Goal: Task Accomplishment & Management: Manage account settings

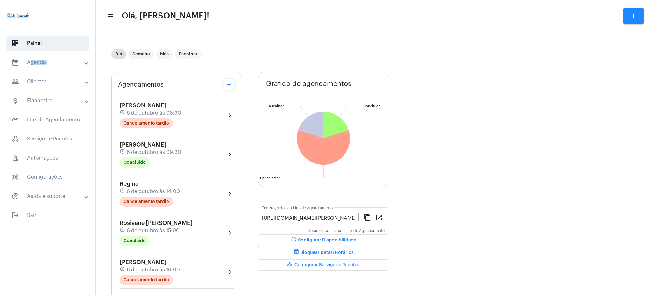
drag, startPoint x: 48, startPoint y: 70, endPoint x: 48, endPoint y: 58, distance: 12.4
click at [48, 58] on mat-accordion "calendar_month_outlined Agenda calendar_month_outlined Calendário schedule Disp…" at bounding box center [47, 129] width 95 height 149
click at [48, 58] on mat-expansion-panel-header "calendar_month_outlined Agenda" at bounding box center [49, 62] width 91 height 15
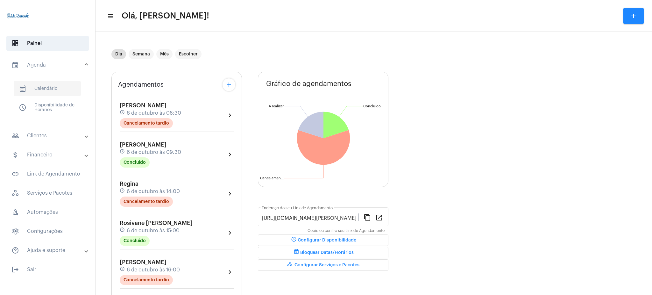
click at [64, 85] on span "calendar_month_outlined Calendário" at bounding box center [47, 88] width 67 height 15
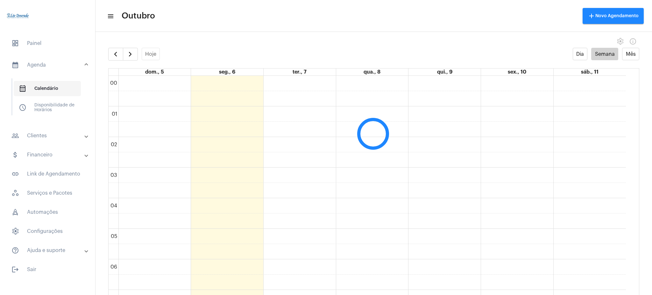
scroll to position [184, 0]
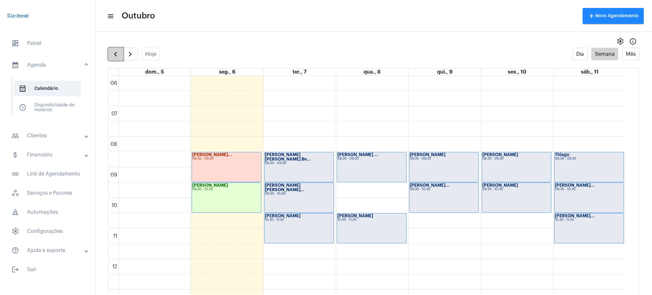
click at [118, 50] on span "button" at bounding box center [116, 54] width 8 height 8
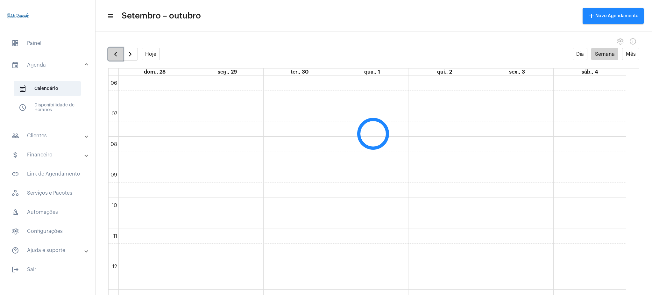
scroll to position [184, 0]
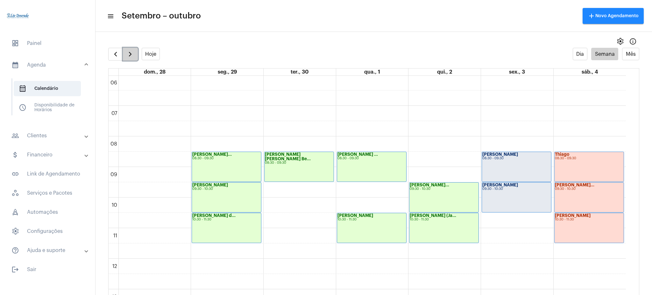
click at [135, 55] on button "button" at bounding box center [130, 54] width 15 height 13
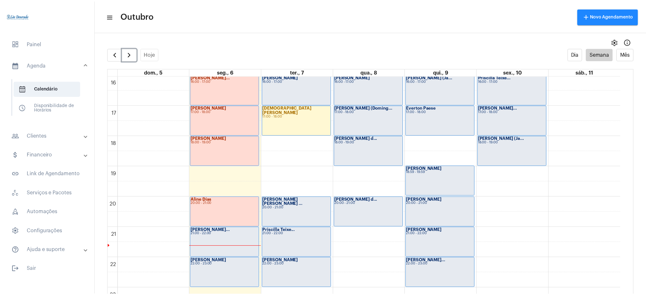
scroll to position [502, 0]
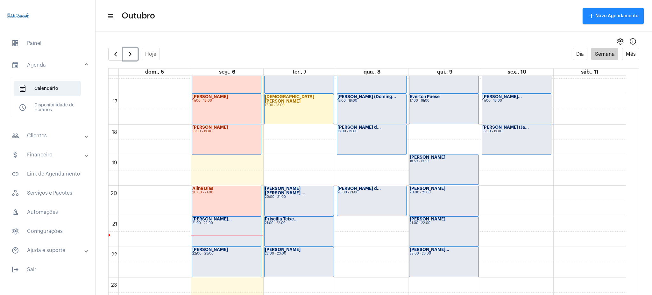
click at [372, 200] on div "[PERSON_NAME] d... 20:00 - 21:00" at bounding box center [371, 201] width 69 height 30
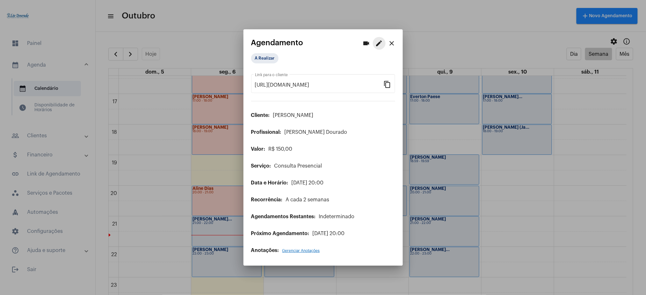
click at [378, 41] on mat-icon "edit" at bounding box center [379, 43] width 8 height 8
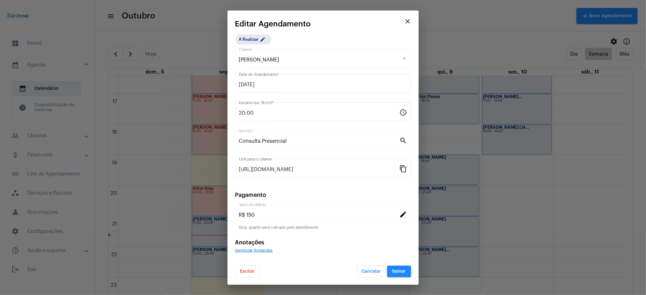
click at [290, 144] on div "Consulta Presencial Serviço" at bounding box center [319, 139] width 161 height 20
click at [402, 141] on mat-icon "search" at bounding box center [403, 140] width 8 height 8
click at [256, 221] on button "Excluir" at bounding box center [247, 271] width 25 height 11
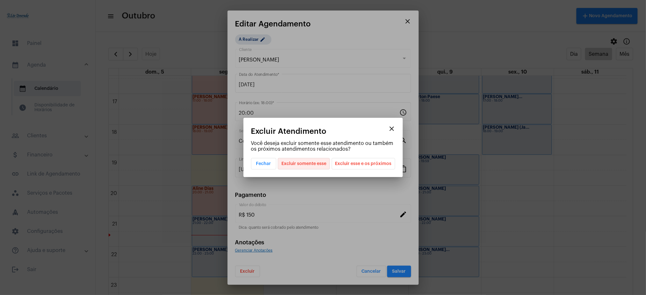
click at [310, 163] on span "Excluir somente esse" at bounding box center [303, 163] width 45 height 11
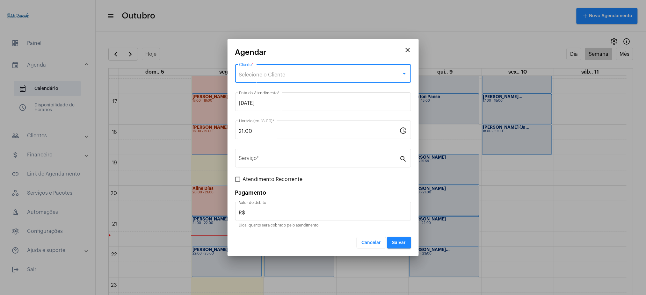
click at [266, 72] on span "Selecione o Cliente" at bounding box center [262, 74] width 46 height 5
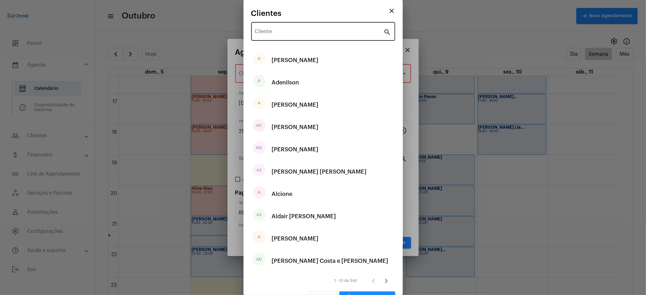
click at [279, 29] on div "Cliente" at bounding box center [319, 31] width 129 height 20
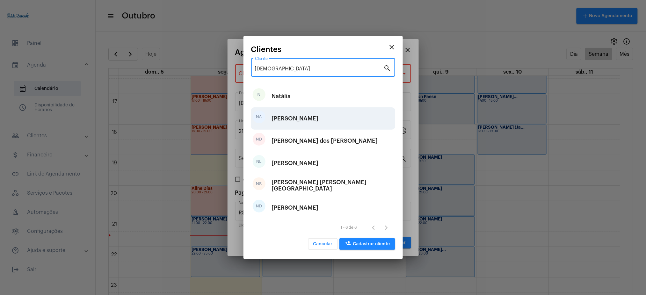
type input "[DEMOGRAPHIC_DATA]"
click at [314, 124] on div "[PERSON_NAME]" at bounding box center [295, 118] width 47 height 19
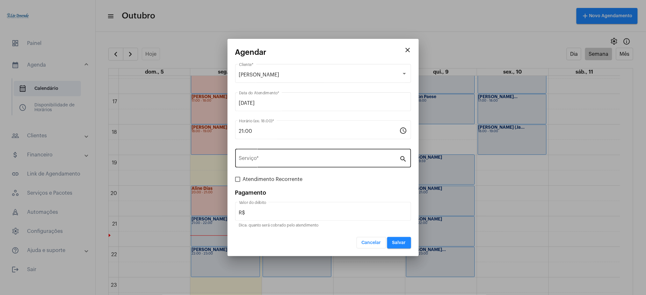
drag, startPoint x: 279, startPoint y: 169, endPoint x: 275, endPoint y: 161, distance: 9.6
click at [275, 161] on div "Serviço * search" at bounding box center [323, 162] width 176 height 26
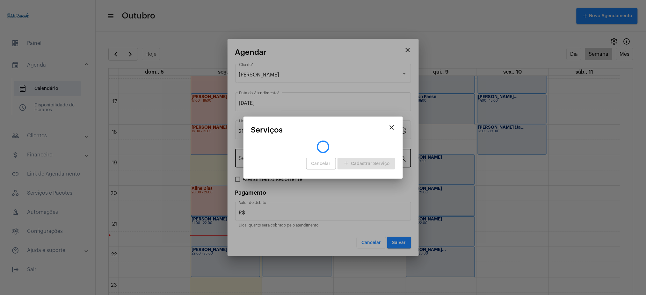
click at [275, 161] on div "Cancelar add Cadastrar Serviço" at bounding box center [323, 163] width 144 height 15
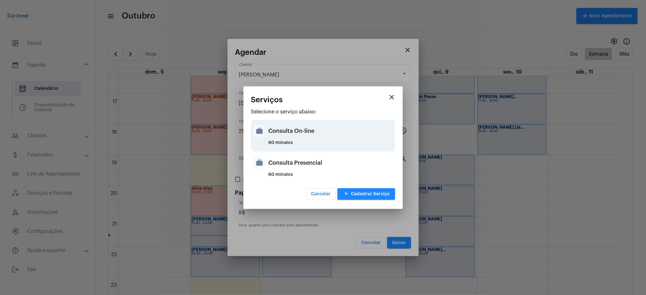
click at [292, 145] on div "60 minutos" at bounding box center [330, 145] width 125 height 10
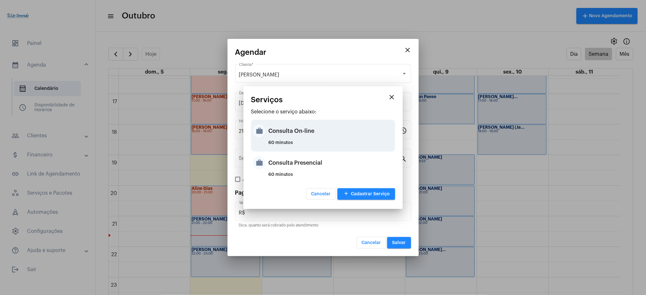
type input "Consulta On-line"
type input "R$ 150"
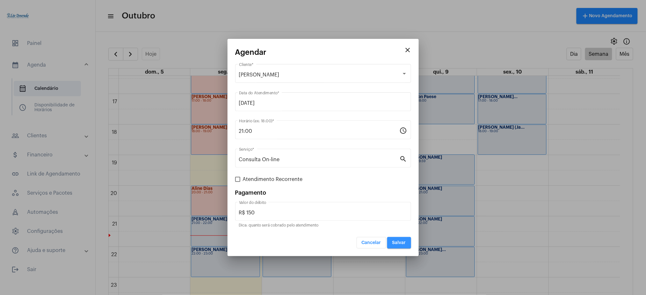
click at [403, 221] on button "Salvar" at bounding box center [399, 242] width 24 height 11
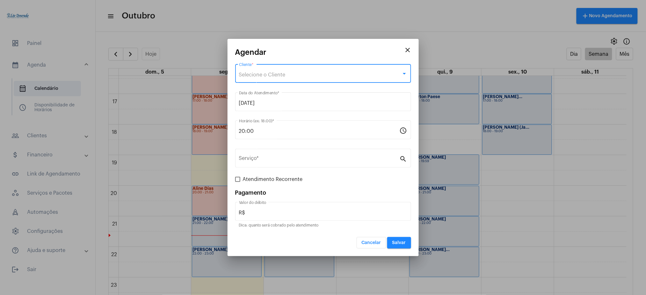
click at [247, 73] on span "Selecione o Cliente" at bounding box center [262, 74] width 46 height 5
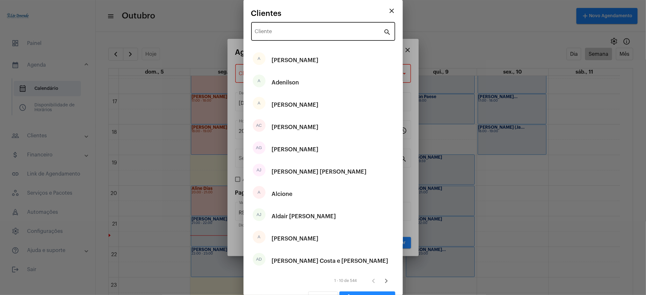
click at [286, 29] on div "Cliente" at bounding box center [319, 31] width 129 height 20
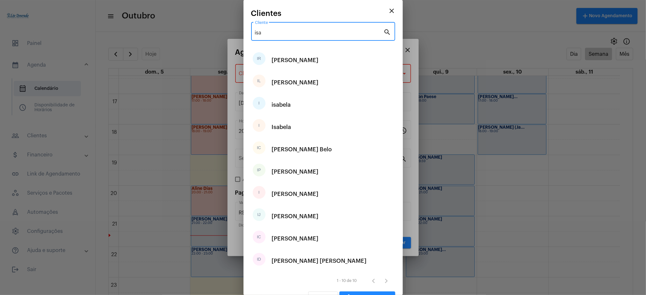
type input "isa"
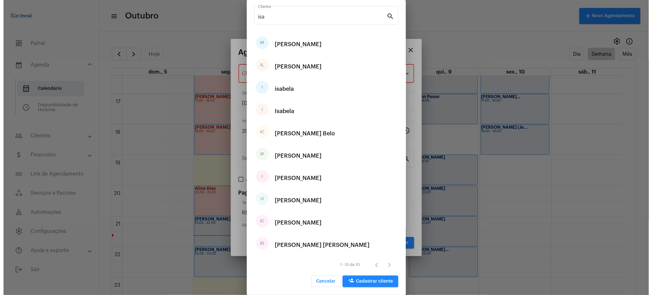
scroll to position [17, 0]
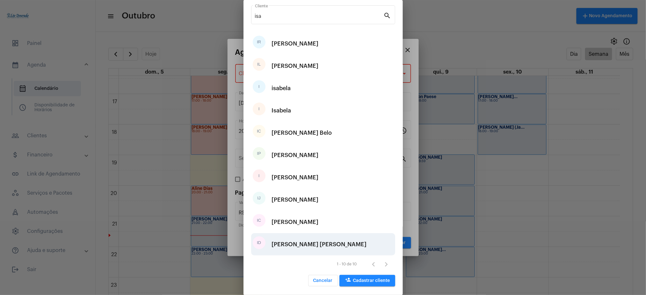
click at [297, 221] on div "[PERSON_NAME] [PERSON_NAME]" at bounding box center [319, 244] width 95 height 19
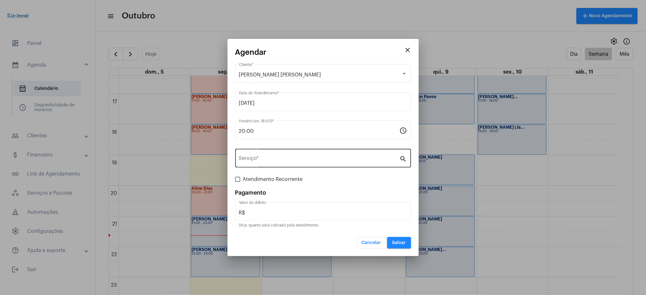
click at [271, 155] on div "Serviço *" at bounding box center [319, 157] width 161 height 20
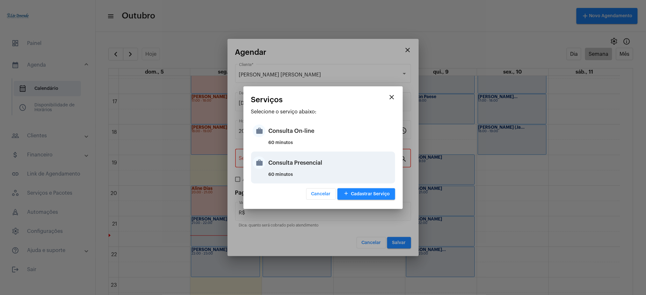
click at [312, 156] on div "Consulta Presencial" at bounding box center [330, 162] width 125 height 19
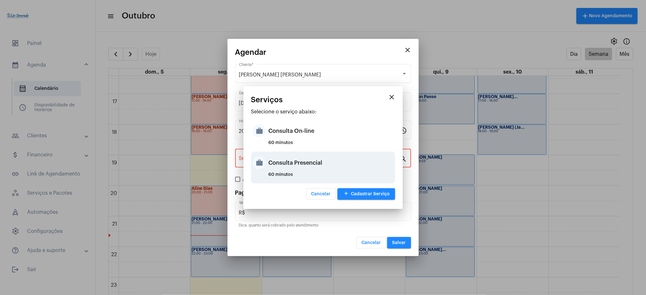
type input "Consulta Presencial"
type input "R$ 150"
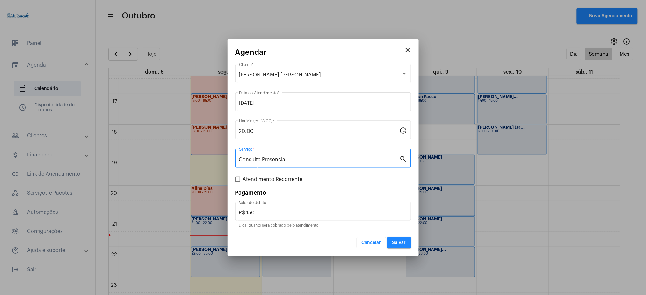
click at [403, 221] on span "Salvar" at bounding box center [399, 242] width 14 height 4
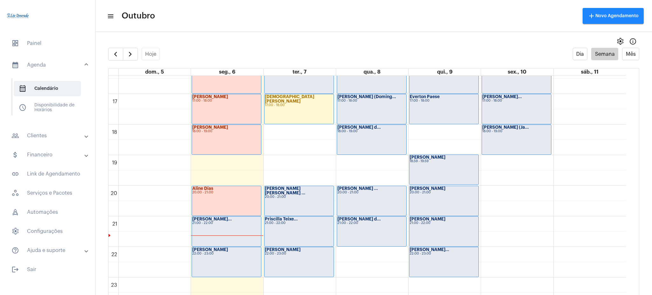
click at [53, 132] on mat-panel-title "people_outline Clientes" at bounding box center [48, 136] width 74 height 8
click at [61, 102] on span "people_outline Meus Clientes" at bounding box center [47, 108] width 67 height 15
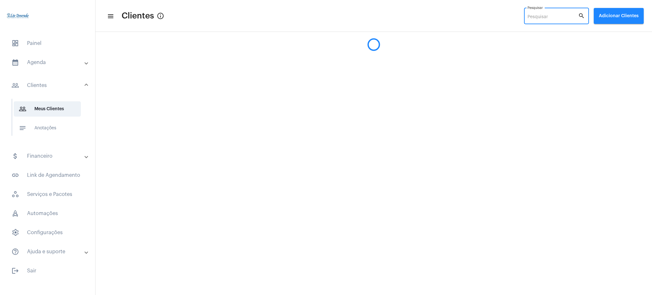
click at [489, 19] on input "Pesquisar" at bounding box center [553, 17] width 51 height 5
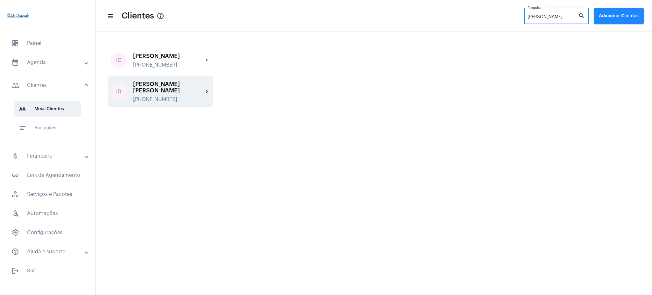
type input "[PERSON_NAME]"
click at [192, 97] on div "[PHONE_NUMBER]" at bounding box center [168, 100] width 70 height 6
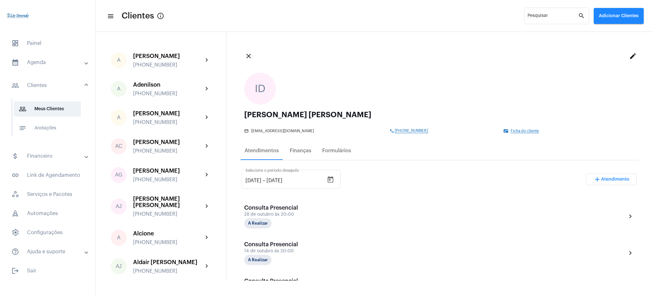
click at [51, 60] on mat-panel-title "calendar_month_outlined Agenda" at bounding box center [48, 63] width 74 height 8
click at [65, 84] on span "calendar_month_outlined Calendário" at bounding box center [47, 88] width 67 height 15
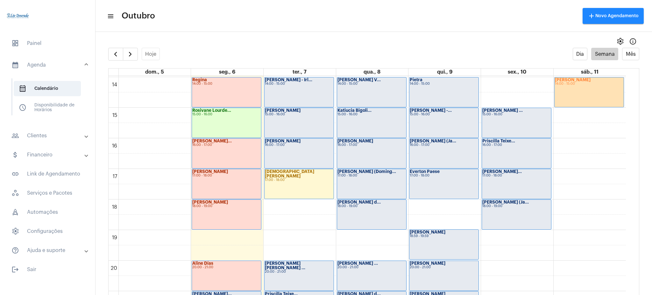
scroll to position [429, 0]
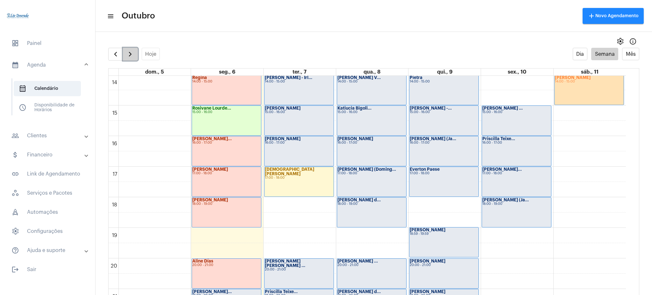
click at [130, 51] on span "button" at bounding box center [130, 54] width 8 height 8
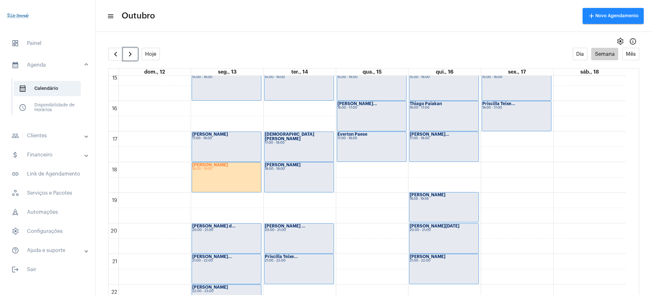
scroll to position [463, 0]
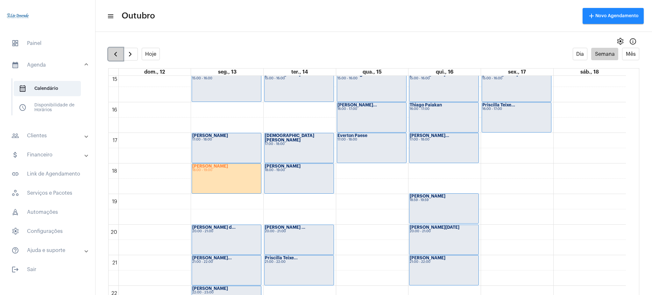
click at [114, 55] on span "button" at bounding box center [116, 54] width 8 height 8
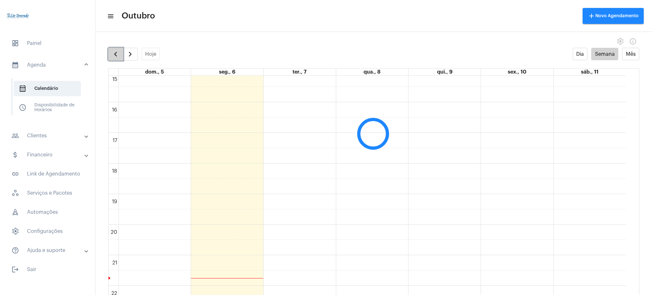
scroll to position [184, 0]
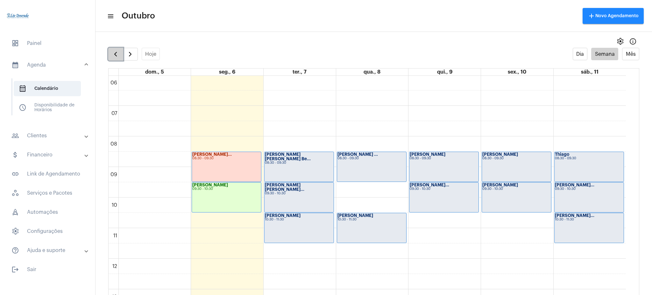
click at [117, 54] on span "button" at bounding box center [116, 54] width 8 height 8
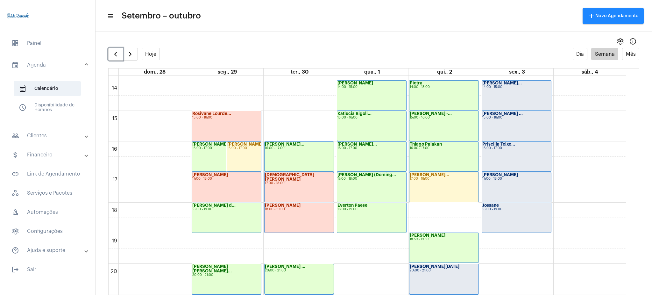
scroll to position [419, 0]
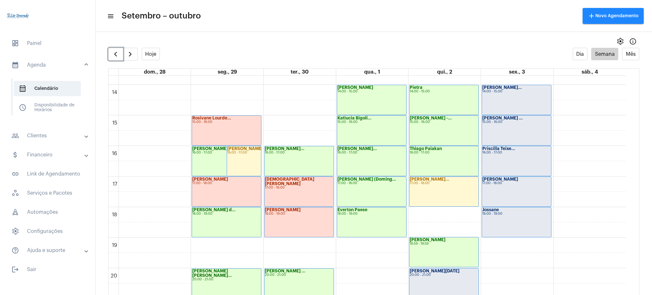
click at [429, 130] on div "[PERSON_NAME] -... 15:00 - 16:00" at bounding box center [444, 131] width 69 height 30
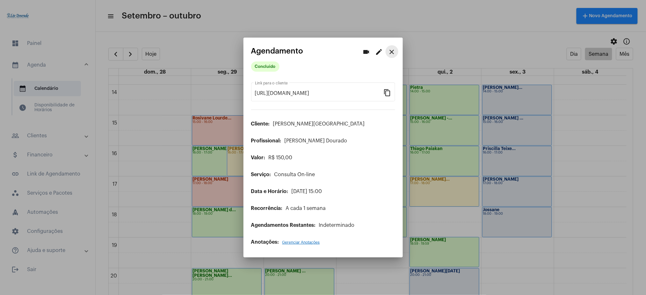
click at [394, 53] on mat-icon "close" at bounding box center [392, 52] width 8 height 8
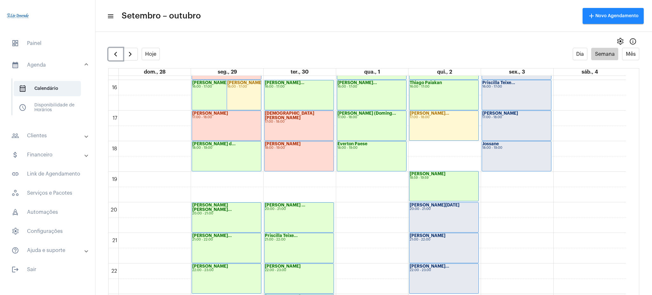
scroll to position [485, 0]
click at [133, 54] on span "button" at bounding box center [130, 54] width 8 height 8
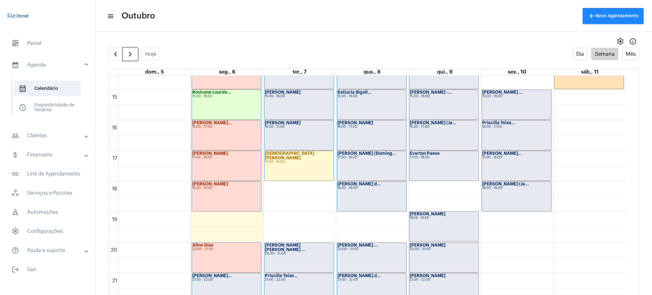
scroll to position [444, 0]
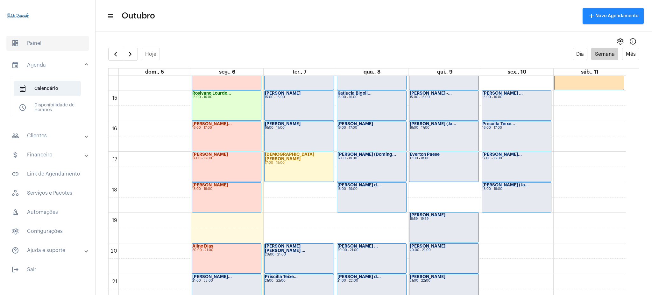
click at [67, 39] on span "dashboard Painel" at bounding box center [47, 43] width 82 height 15
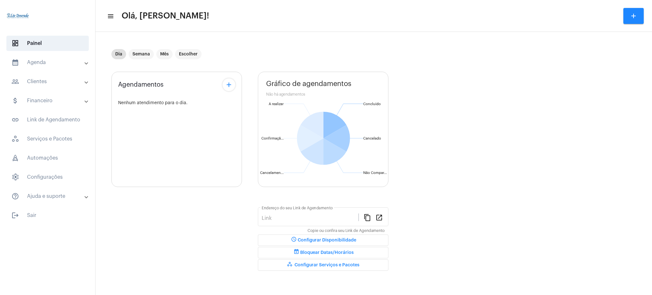
type input "[URL][DOMAIN_NAME][PERSON_NAME]"
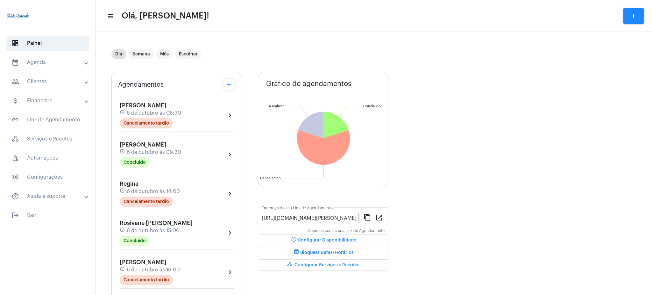
click at [68, 81] on mat-panel-title "people_outline Clientes" at bounding box center [48, 82] width 74 height 8
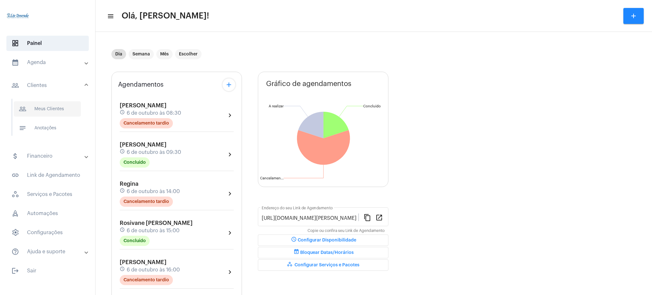
click at [74, 101] on span "people_outline Meus Clientes" at bounding box center [47, 108] width 67 height 15
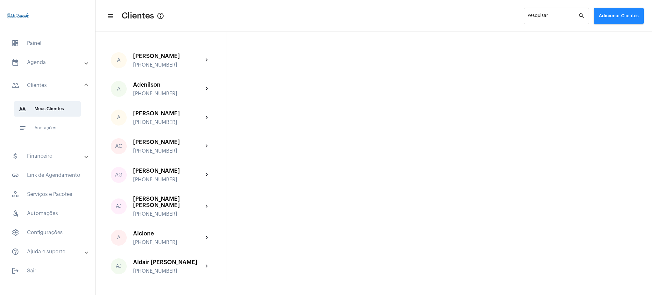
drag, startPoint x: 46, startPoint y: 53, endPoint x: 53, endPoint y: 59, distance: 8.8
click at [53, 59] on mat-list "dashboard Painel calendar_month_outlined Agenda calendar_month_outlined Calendá…" at bounding box center [47, 155] width 95 height 245
click at [53, 59] on mat-panel-title "calendar_month_outlined Agenda" at bounding box center [48, 63] width 74 height 8
click at [48, 83] on span "calendar_month_outlined Calendário" at bounding box center [47, 88] width 67 height 15
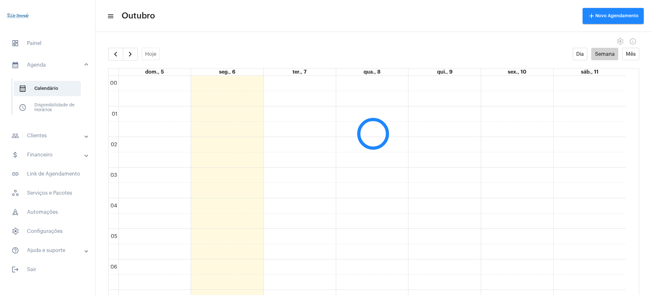
scroll to position [184, 0]
